Goal: Information Seeking & Learning: Learn about a topic

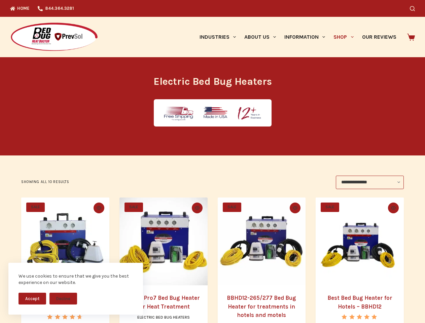
click at [32, 298] on button "Accept" at bounding box center [32, 299] width 28 height 12
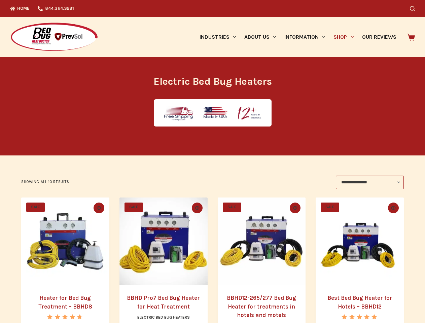
click at [63, 298] on button "Decline" at bounding box center [63, 304] width 28 height 12
click at [415, 8] on icon "Search" at bounding box center [412, 8] width 5 height 5
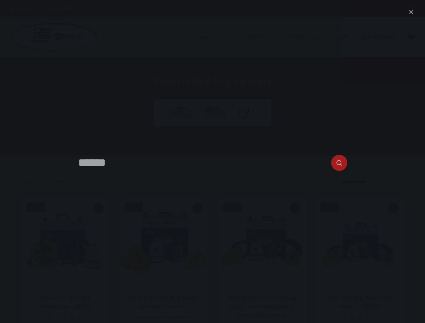
click at [220, 37] on link "Industries" at bounding box center [217, 37] width 45 height 40
click at [263, 37] on link "About Us" at bounding box center [260, 37] width 40 height 40
click at [307, 37] on link "Information" at bounding box center [304, 37] width 49 height 40
click at [346, 37] on link "Shop" at bounding box center [343, 37] width 28 height 40
click at [98, 208] on icon "Quick view toggle" at bounding box center [99, 208] width 5 height 4
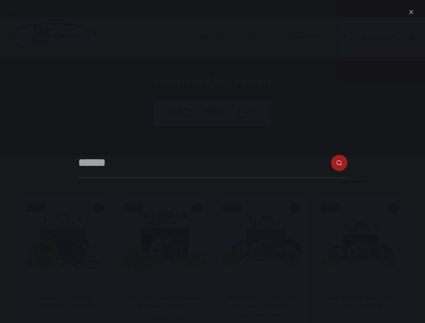
click at [197, 208] on icon "Quick view toggle" at bounding box center [197, 208] width 5 height 4
